Goal: Navigation & Orientation: Find specific page/section

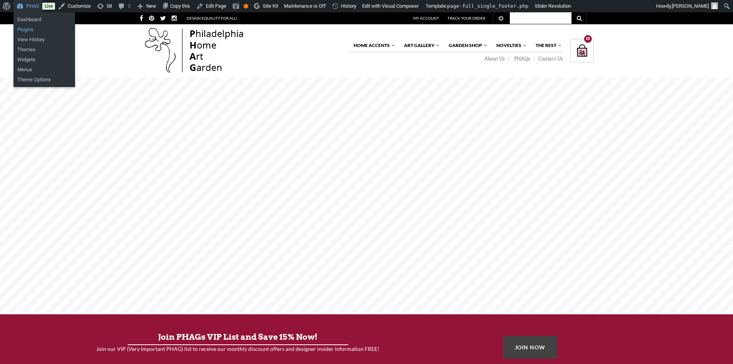
click at [26, 30] on link "Plugins" at bounding box center [44, 30] width 62 height 10
